Goal: Transaction & Acquisition: Book appointment/travel/reservation

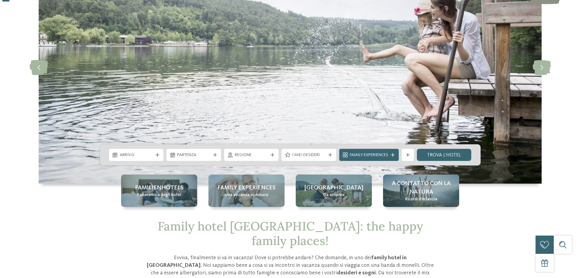
scroll to position [91, 0]
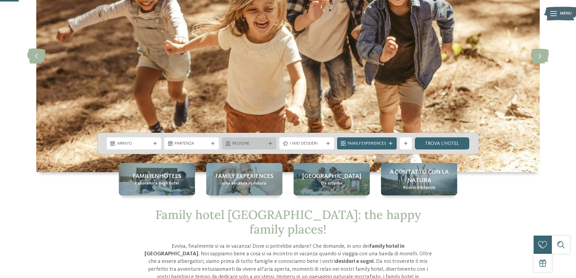
click at [230, 141] on div at bounding box center [228, 143] width 6 height 5
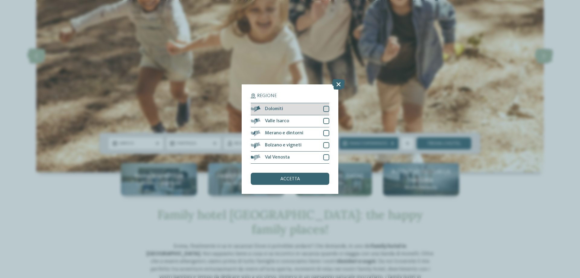
click at [328, 109] on div at bounding box center [326, 109] width 6 height 6
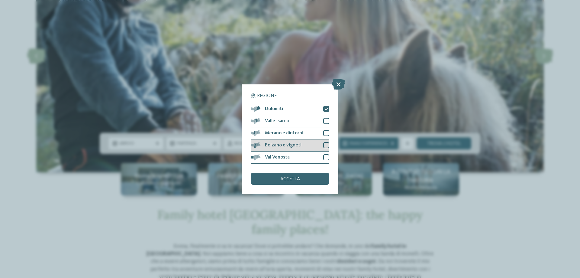
click at [327, 146] on div at bounding box center [326, 145] width 6 height 6
click at [306, 181] on div "accetta" at bounding box center [290, 179] width 79 height 12
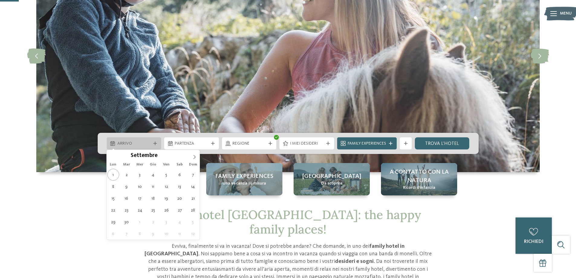
click at [149, 141] on span "Arrivo" at bounding box center [134, 144] width 34 height 6
type div "[DATE]"
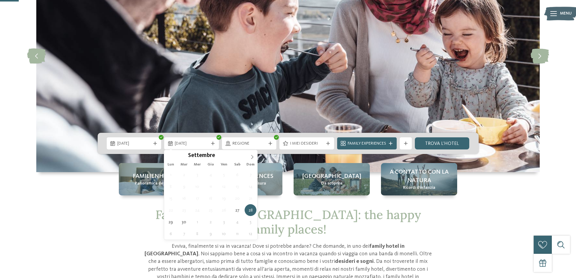
type div "[DATE]"
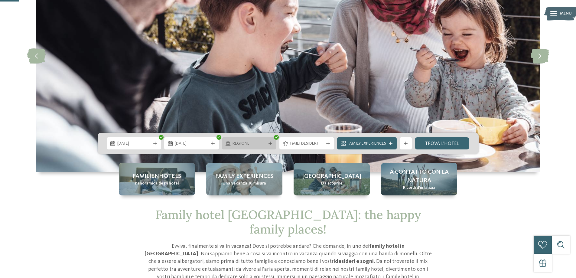
click at [257, 143] on span "Regione" at bounding box center [249, 144] width 34 height 6
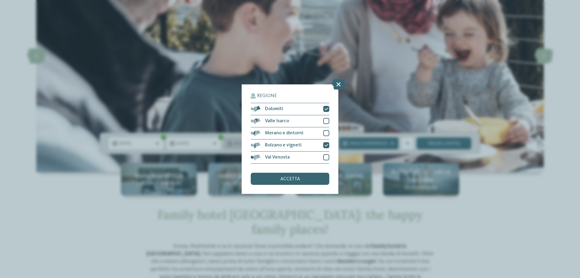
click at [261, 143] on span at bounding box center [261, 145] width 0 height 6
click at [301, 176] on div "accetta" at bounding box center [290, 179] width 79 height 12
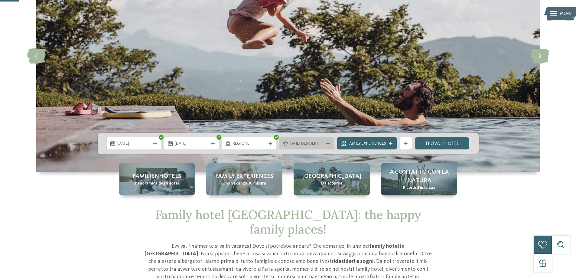
click at [311, 144] on span "I miei desideri" at bounding box center [307, 144] width 34 height 6
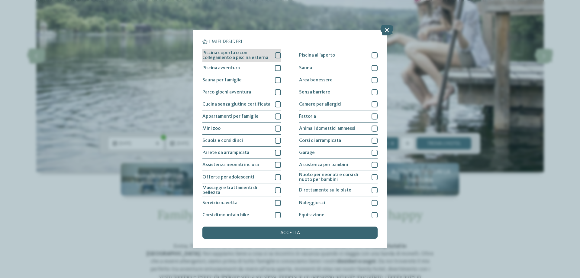
click at [265, 56] on span "Piscina coperta o con collegamento a piscina esterna" at bounding box center [237, 55] width 68 height 10
click at [261, 67] on div "Piscina avventura" at bounding box center [242, 68] width 79 height 12
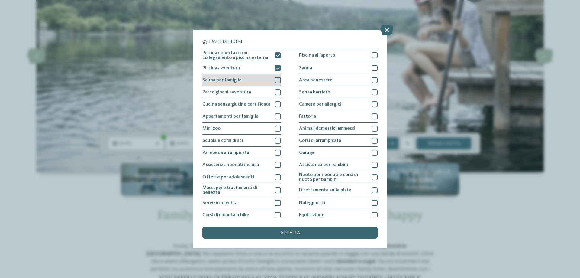
click at [258, 79] on div "Sauna per famiglie" at bounding box center [242, 80] width 79 height 12
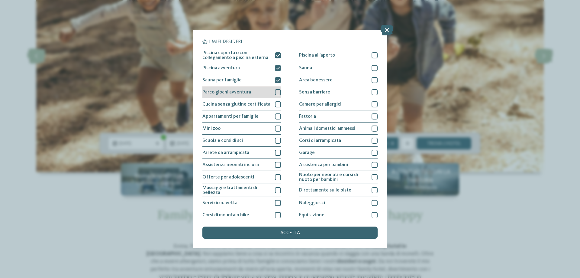
click at [255, 94] on div "Parco giochi avventura" at bounding box center [242, 92] width 79 height 12
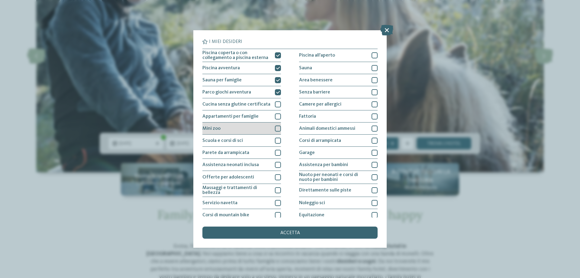
click at [239, 125] on div "Mini zoo" at bounding box center [242, 128] width 79 height 12
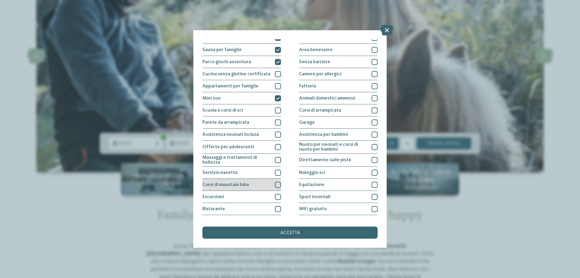
scroll to position [40, 0]
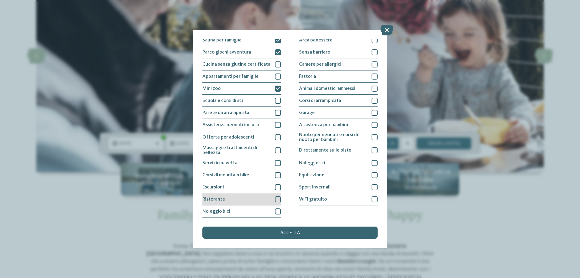
click at [239, 197] on div "Ristorante" at bounding box center [242, 199] width 79 height 12
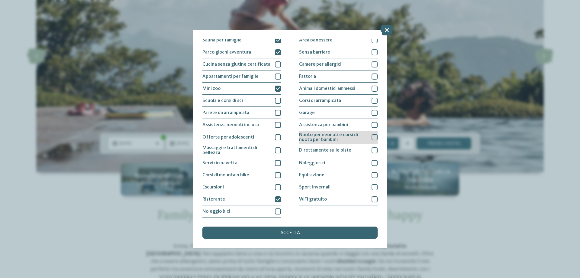
click at [311, 138] on span "Nuoto per neonati e corsi di nuoto per bambini" at bounding box center [333, 137] width 68 height 10
click at [312, 125] on span "Assistenza per bambini" at bounding box center [323, 124] width 49 height 5
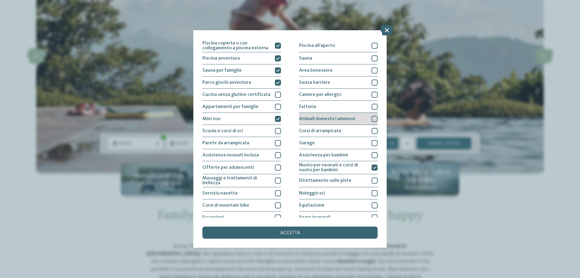
scroll to position [0, 0]
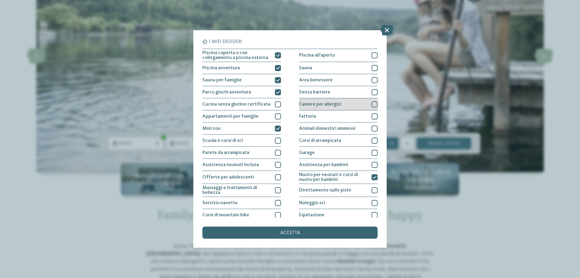
click at [334, 105] on span "Camere per allergici" at bounding box center [320, 104] width 42 height 5
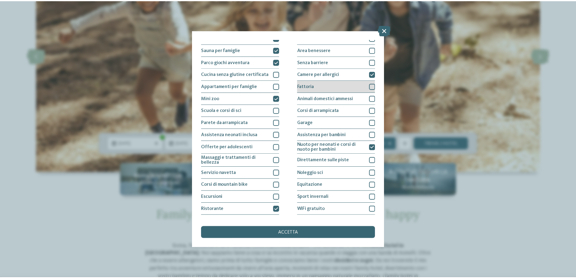
scroll to position [40, 0]
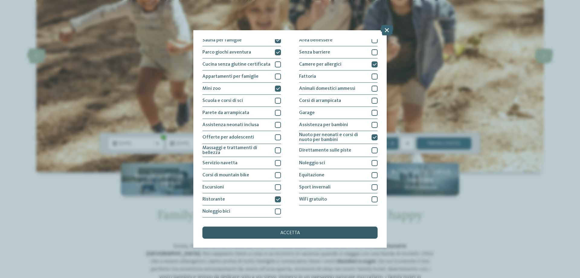
click at [272, 231] on div "accetta" at bounding box center [290, 232] width 175 height 12
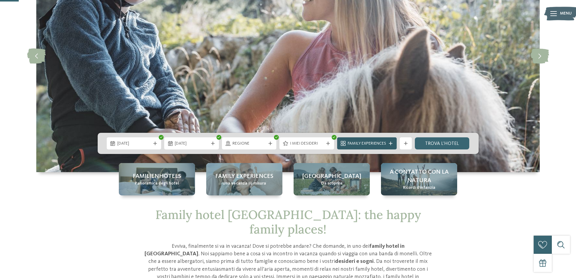
click at [375, 143] on span "Family Experiences" at bounding box center [367, 144] width 38 height 6
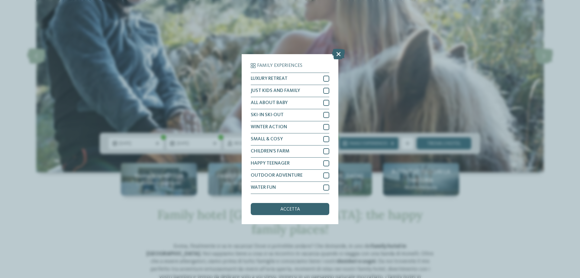
click at [380, 81] on div "Family Experiences LUXURY RETREAT JUST KIDS AND FAMILY" at bounding box center [290, 139] width 580 height 278
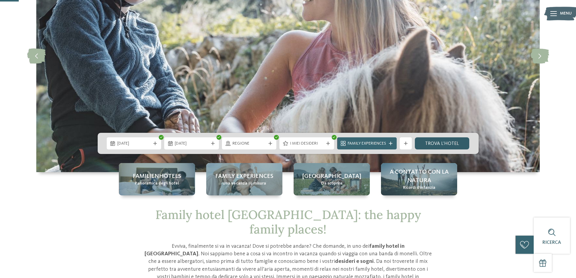
click at [436, 141] on link "trova l’hotel" at bounding box center [442, 143] width 55 height 12
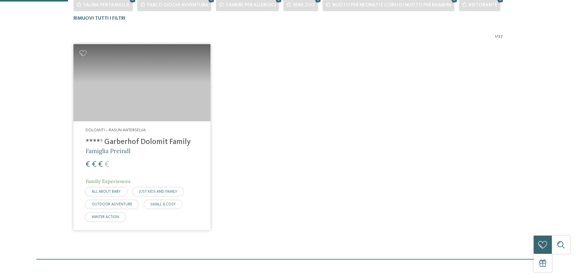
scroll to position [213, 0]
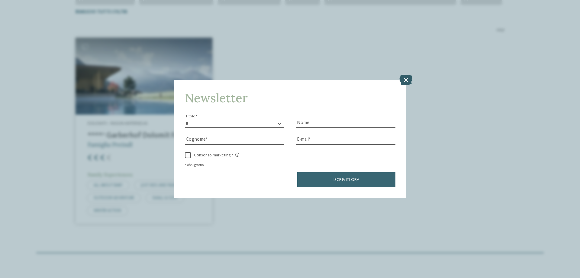
click at [408, 81] on icon at bounding box center [406, 80] width 13 height 11
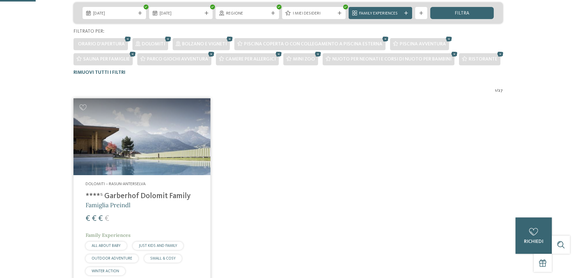
scroll to position [2, 0]
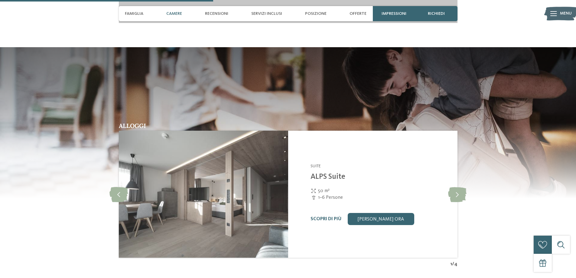
scroll to position [907, 0]
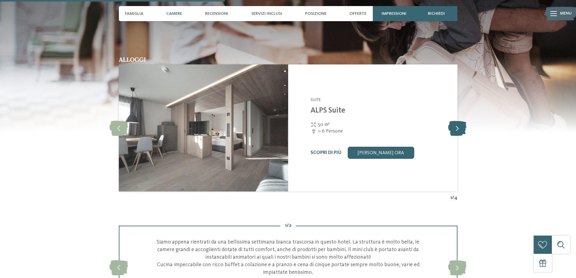
click at [456, 130] on icon at bounding box center [457, 127] width 18 height 15
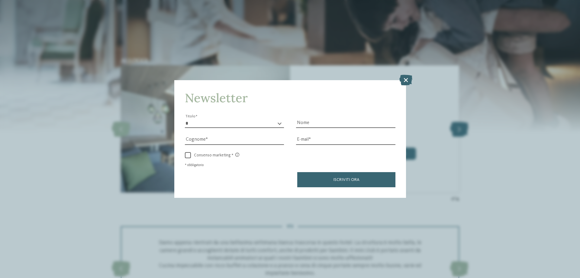
click at [456, 130] on div "Newsletter * ****** ******* ******** ****** Titolo Nome Cognome Fax" at bounding box center [290, 139] width 580 height 278
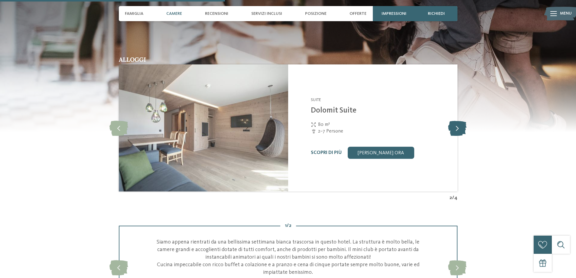
click at [461, 130] on icon at bounding box center [457, 127] width 18 height 15
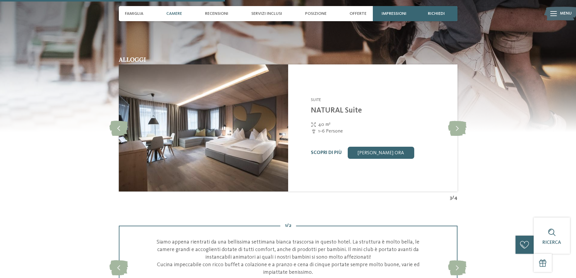
click at [514, 136] on section "Alloggi Suite 4" at bounding box center [288, 91] width 576 height 220
click at [456, 128] on icon at bounding box center [457, 127] width 18 height 15
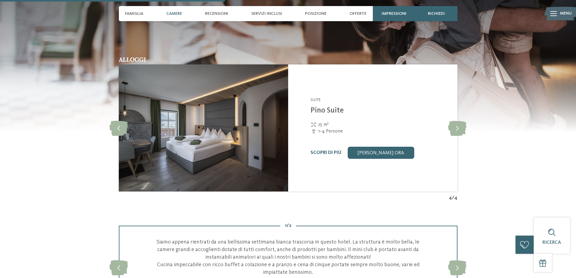
click at [503, 135] on section "Alloggi Suite 5" at bounding box center [288, 91] width 576 height 220
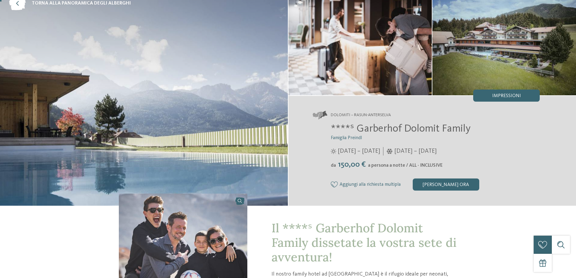
scroll to position [0, 0]
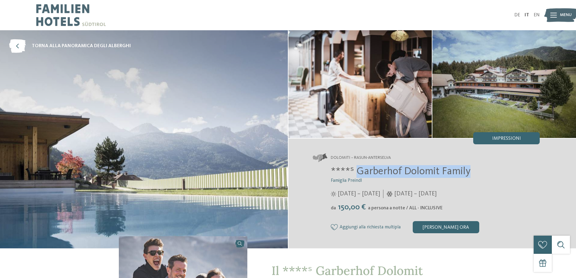
drag, startPoint x: 355, startPoint y: 171, endPoint x: 468, endPoint y: 173, distance: 112.8
click at [468, 173] on span "****ˢ Garberhof Dolomit Family" at bounding box center [401, 171] width 140 height 11
copy span "Garberhof Dolomit Family"
